Goal: Find specific page/section: Find specific page/section

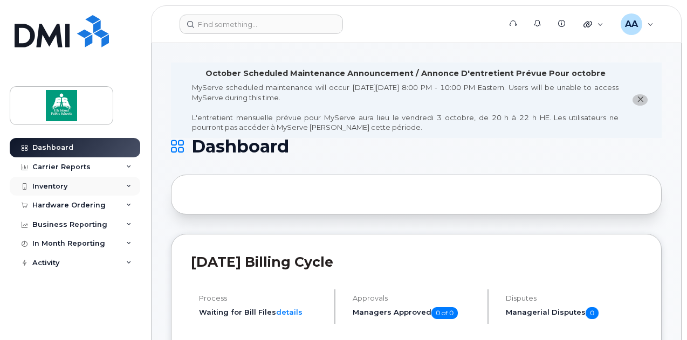
click at [127, 187] on icon at bounding box center [128, 186] width 5 height 5
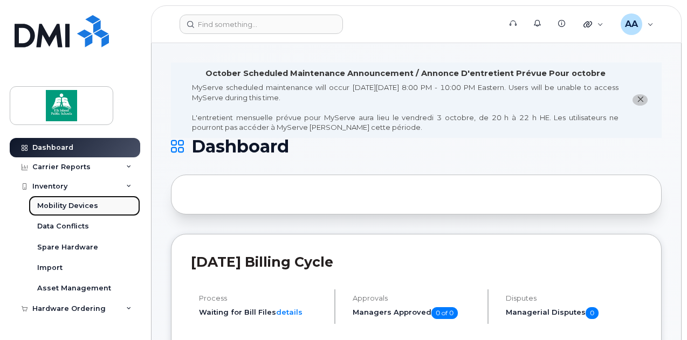
click at [94, 202] on div "Mobility Devices" at bounding box center [67, 206] width 61 height 10
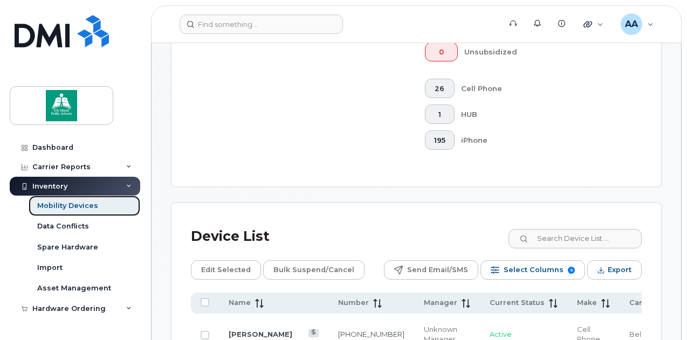
scroll to position [536, 0]
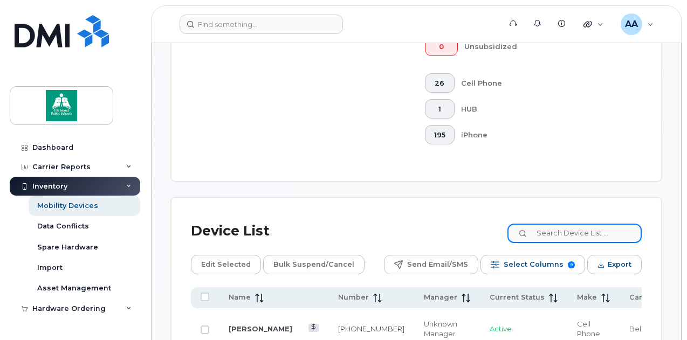
click at [549, 224] on input at bounding box center [574, 233] width 134 height 19
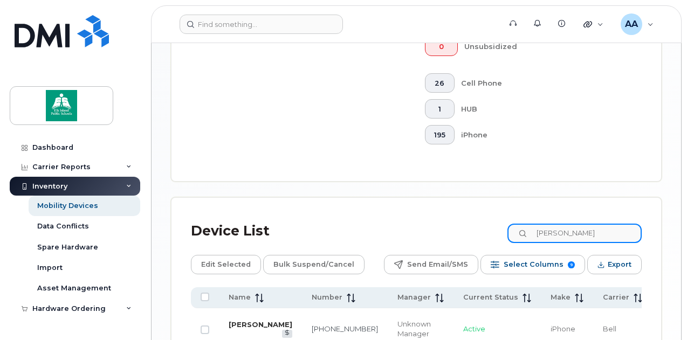
type input "[PERSON_NAME]"
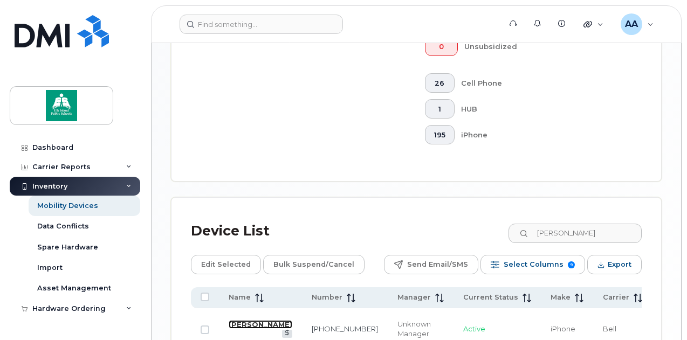
click at [239, 320] on link "[PERSON_NAME]" at bounding box center [261, 324] width 64 height 9
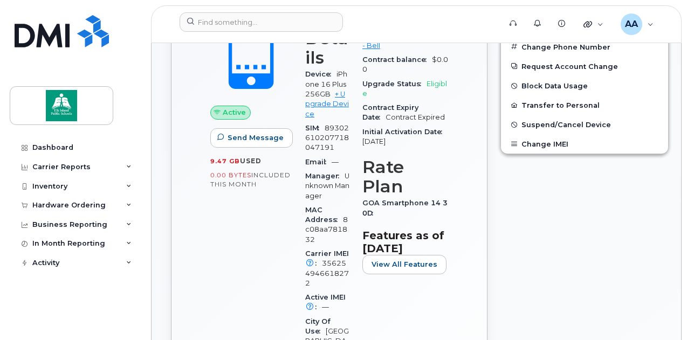
scroll to position [411, 0]
click at [122, 181] on div "Inventory" at bounding box center [75, 186] width 130 height 19
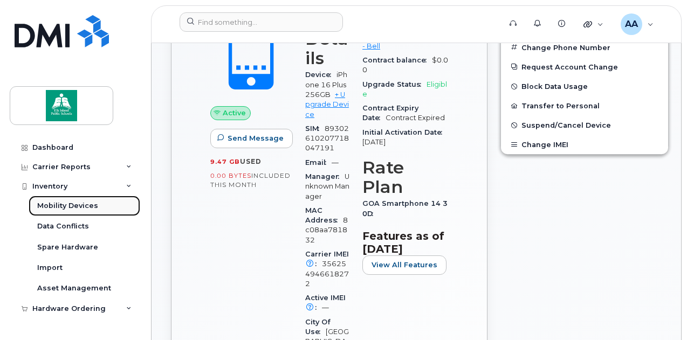
click at [85, 205] on div "Mobility Devices" at bounding box center [67, 206] width 61 height 10
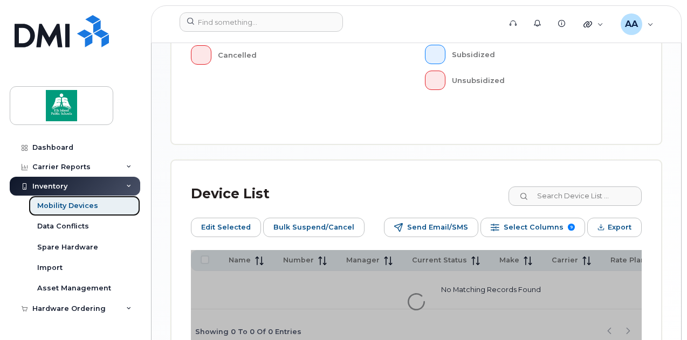
scroll to position [501, 0]
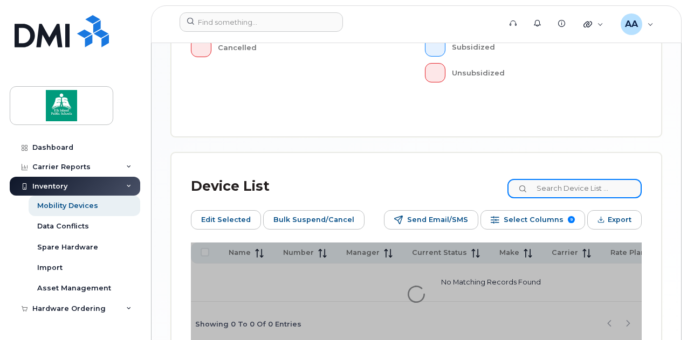
click at [577, 179] on input at bounding box center [574, 188] width 134 height 19
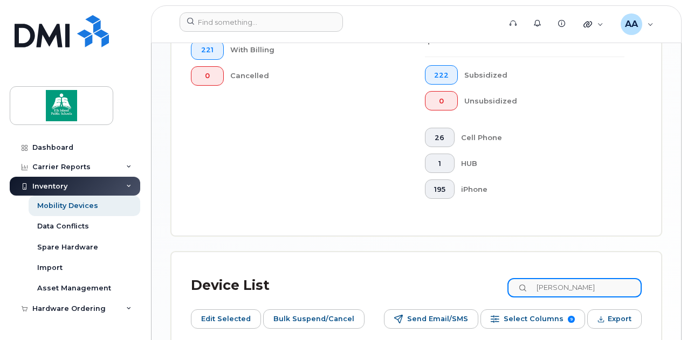
scroll to position [529, 0]
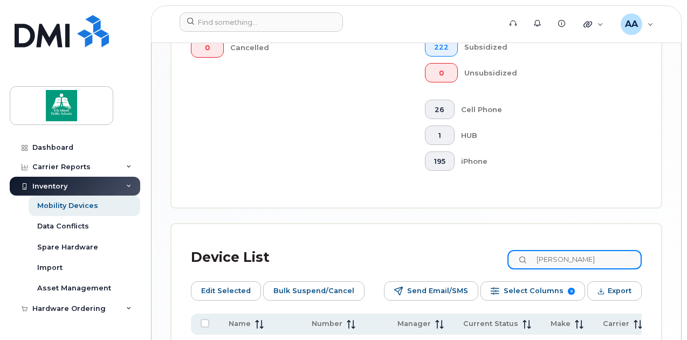
type input "jason"
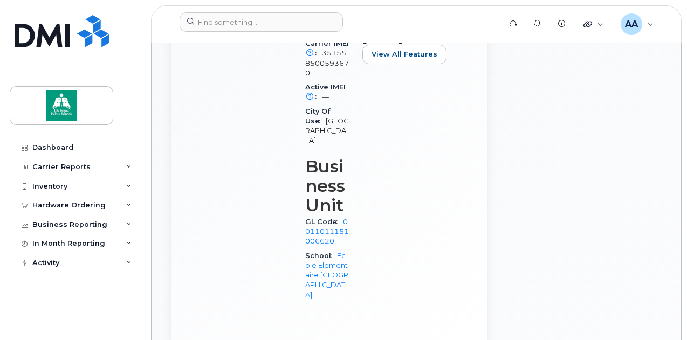
scroll to position [623, 0]
click at [156, 312] on div "[PERSON_NAME] Active Tags List Add tags Add Note [PHONE_NUMBER] Last updated [D…" at bounding box center [415, 309] width 529 height 1628
click at [156, 312] on div "Jason Michaud Active Tags List Add tags Add Note 780 982 7875 Last updated Sep …" at bounding box center [415, 309] width 529 height 1628
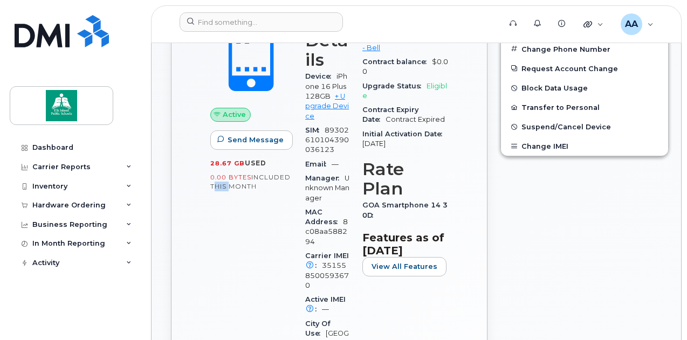
scroll to position [411, 0]
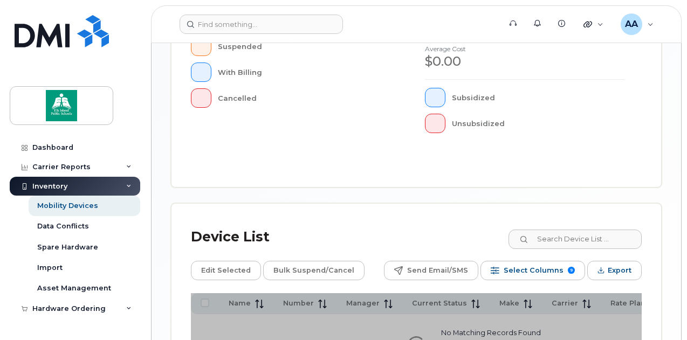
scroll to position [503, 0]
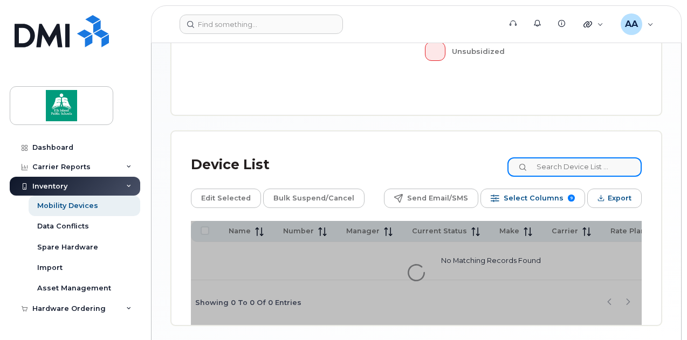
click at [568, 157] on input at bounding box center [574, 166] width 134 height 19
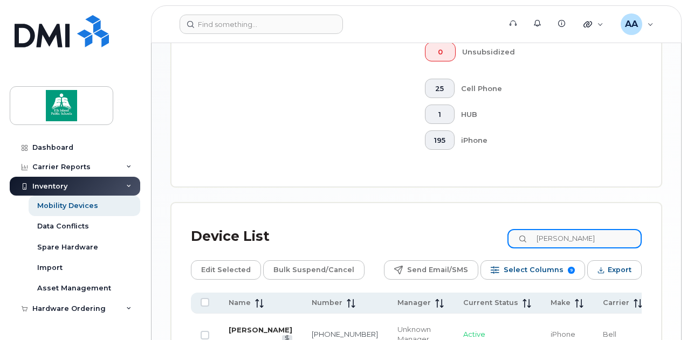
type input "[PERSON_NAME]"
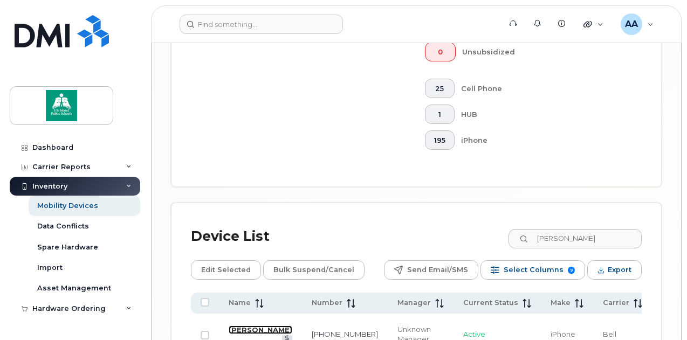
click at [233, 326] on link "[PERSON_NAME]" at bounding box center [261, 330] width 64 height 9
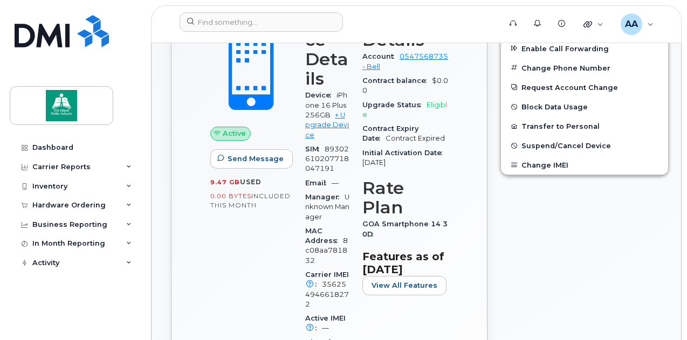
scroll to position [388, 0]
